Goal: Transaction & Acquisition: Register for event/course

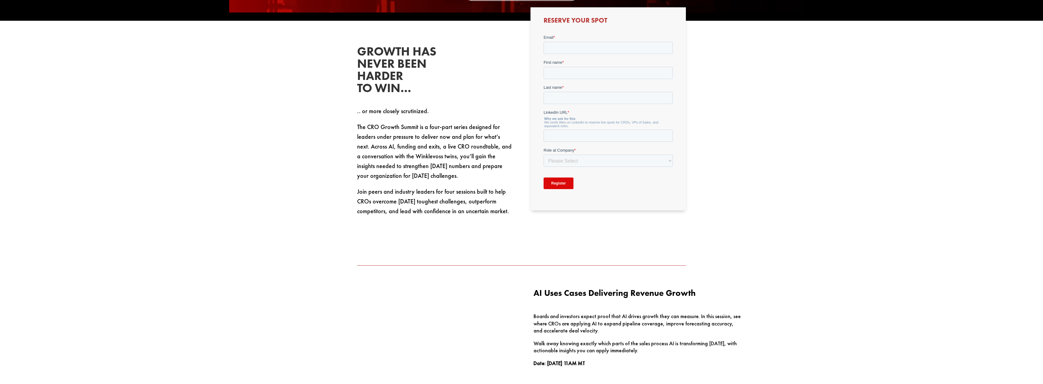
scroll to position [164, 0]
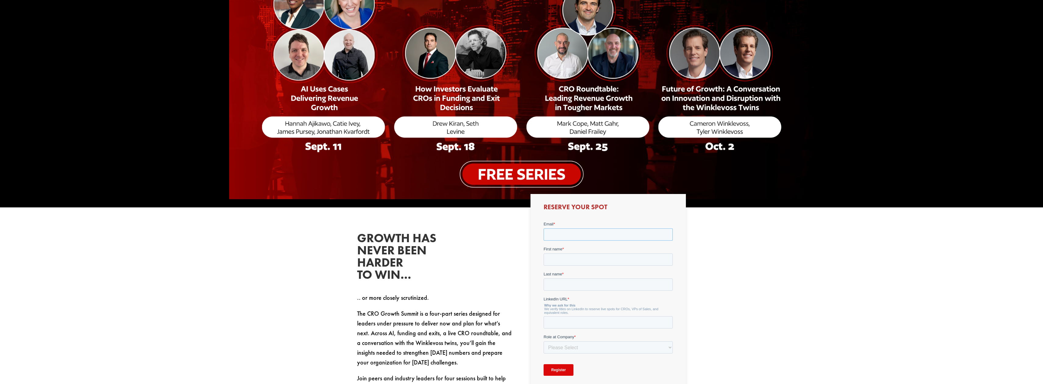
click at [562, 232] on input "Email *" at bounding box center [607, 234] width 129 height 12
type input "[EMAIL_ADDRESS][DOMAIN_NAME]"
type input "[PERSON_NAME]"
type input "Ferrari"
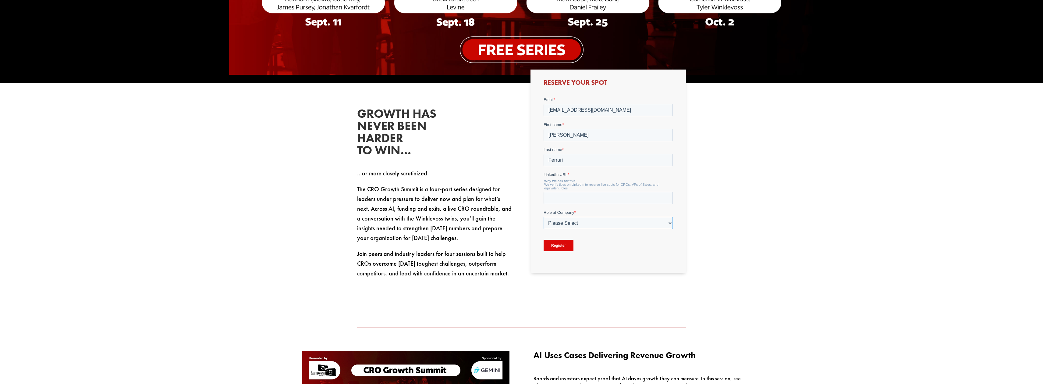
click at [543, 216] on select "Please Select C-Level (CRO, CSO, etc) Senior Leadership (VP of Sales, VP of Ena…" at bounding box center [607, 222] width 129 height 12
select select "C-Level (CRO, CSO, etc)"
click option "C-Level (CRO, CSO, etc)" at bounding box center [543, 96] width 0 height 0
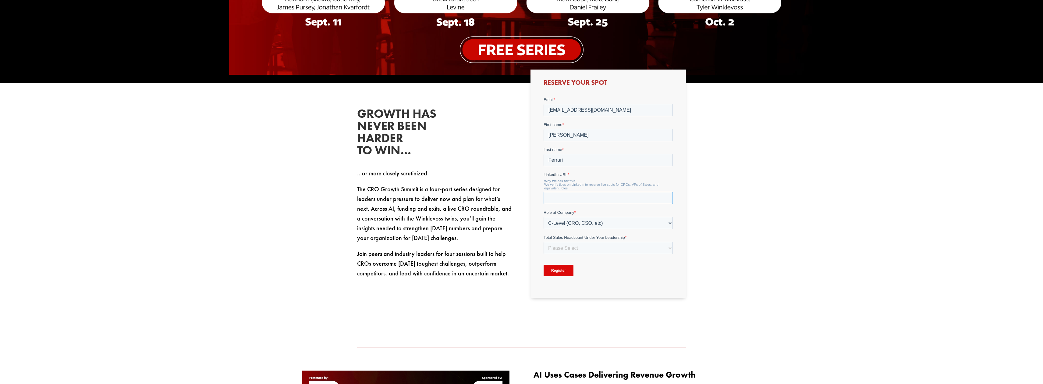
click at [568, 195] on input "LinkedIn URL *" at bounding box center [607, 197] width 129 height 12
paste input "[URL][DOMAIN_NAME][PERSON_NAME]"
type input "[URL][DOMAIN_NAME][PERSON_NAME]"
click at [568, 268] on input "Register" at bounding box center [558, 270] width 30 height 12
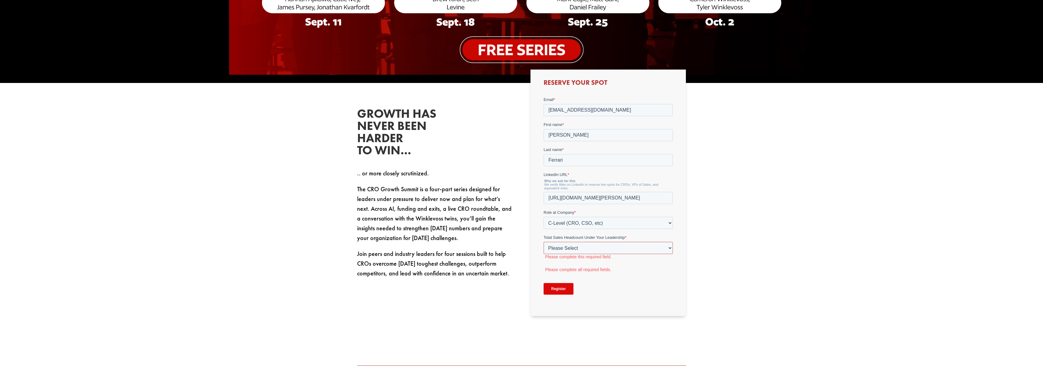
click at [543, 241] on select "Please Select Just Me 1-9 [PHONE_NUMBER] [PHONE_NUMBER]+" at bounding box center [607, 247] width 129 height 12
select select "20-49"
click option "20-49" at bounding box center [543, 96] width 0 height 0
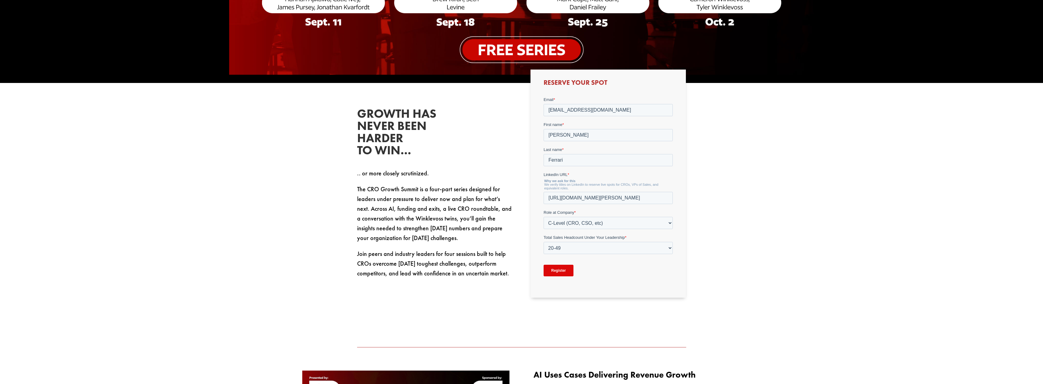
click at [561, 272] on input "Register" at bounding box center [558, 270] width 30 height 12
